Goal: Find specific page/section: Find specific page/section

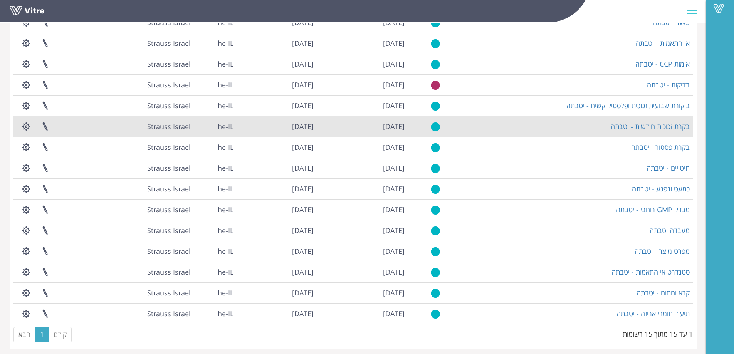
scroll to position [89, 0]
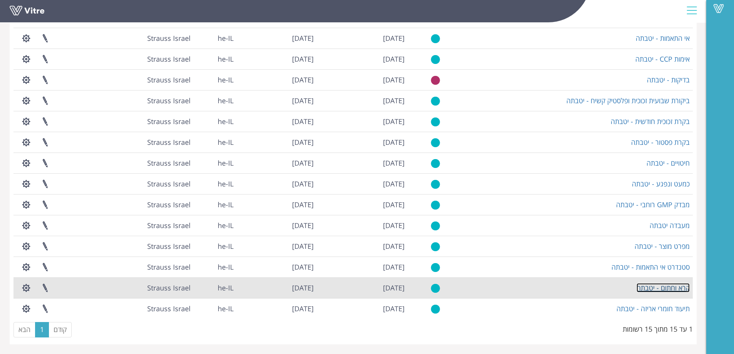
click at [675, 288] on link "קרא וחתום - יטבתה" at bounding box center [662, 287] width 53 height 9
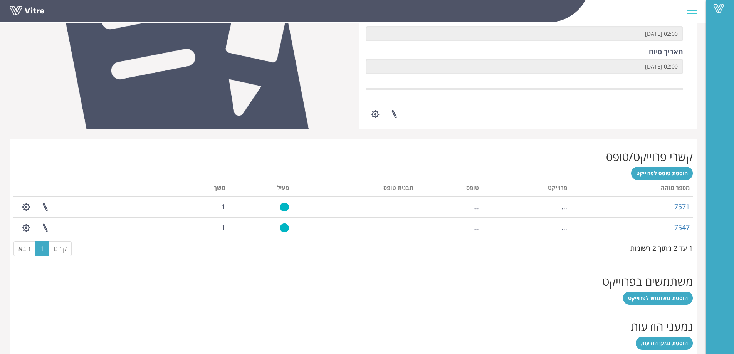
scroll to position [261, 0]
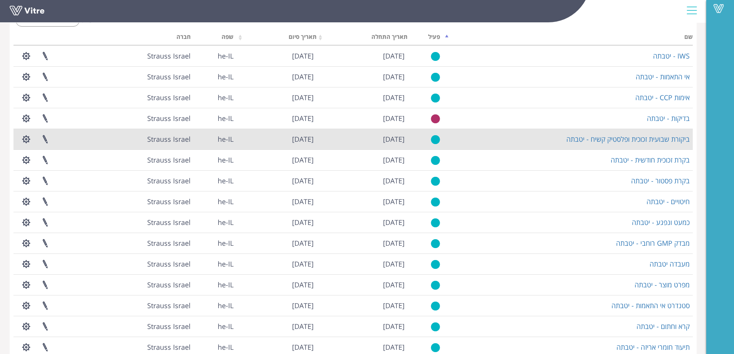
scroll to position [12, 0]
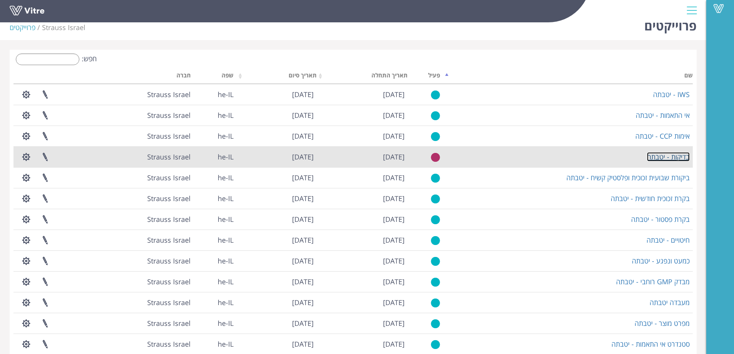
click at [680, 159] on link "בדיקות - יטבתה" at bounding box center [668, 156] width 43 height 9
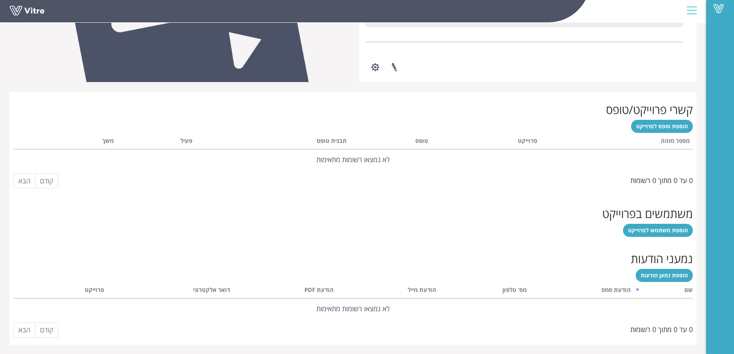
scroll to position [240, 0]
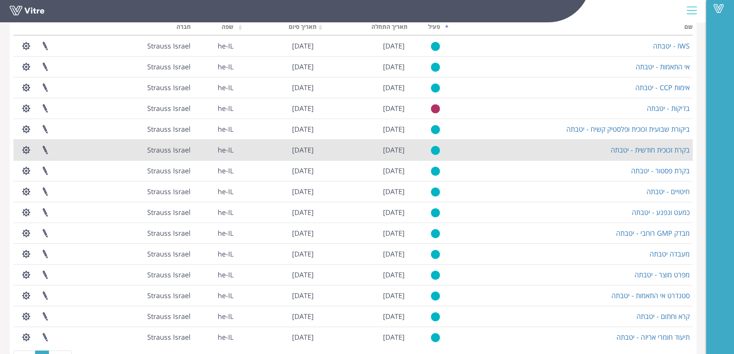
scroll to position [89, 0]
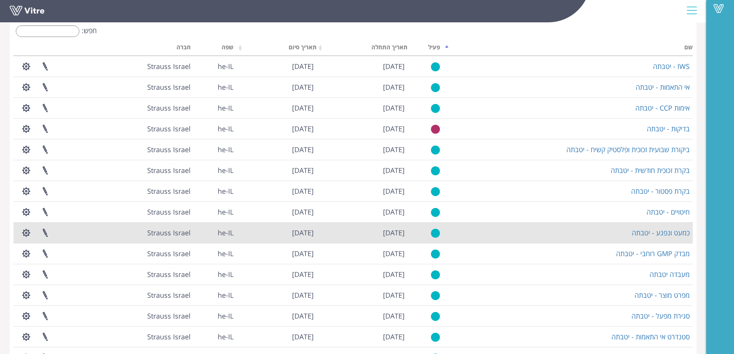
scroll to position [89, 0]
